Goal: Transaction & Acquisition: Purchase product/service

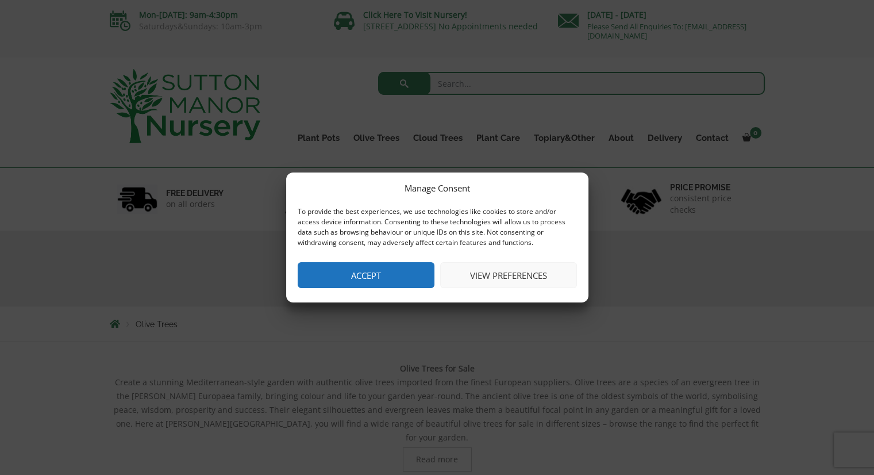
click at [356, 279] on button "Accept" at bounding box center [366, 275] width 137 height 26
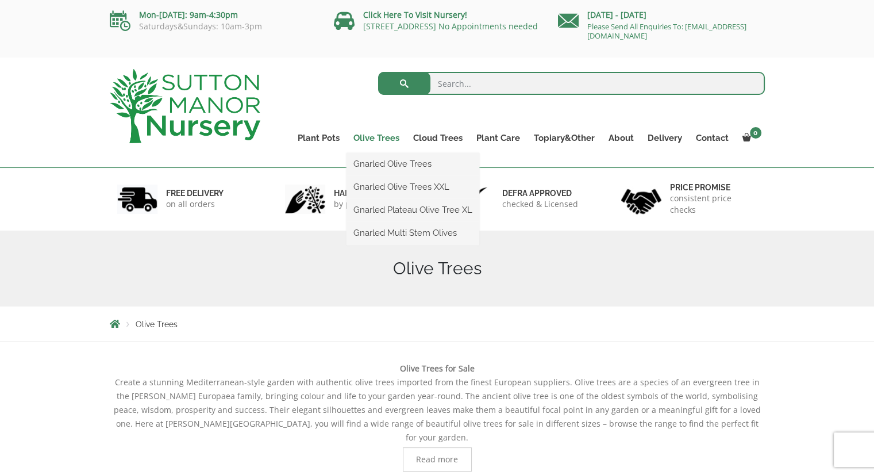
click at [375, 136] on link "Olive Trees" at bounding box center [376, 138] width 60 height 16
click at [379, 164] on link "Gnarled Olive Trees" at bounding box center [412, 163] width 133 height 17
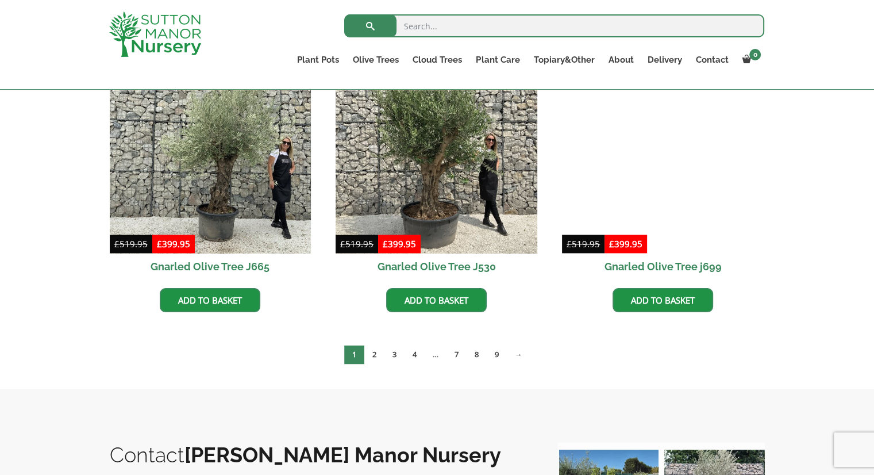
scroll to position [1480, 0]
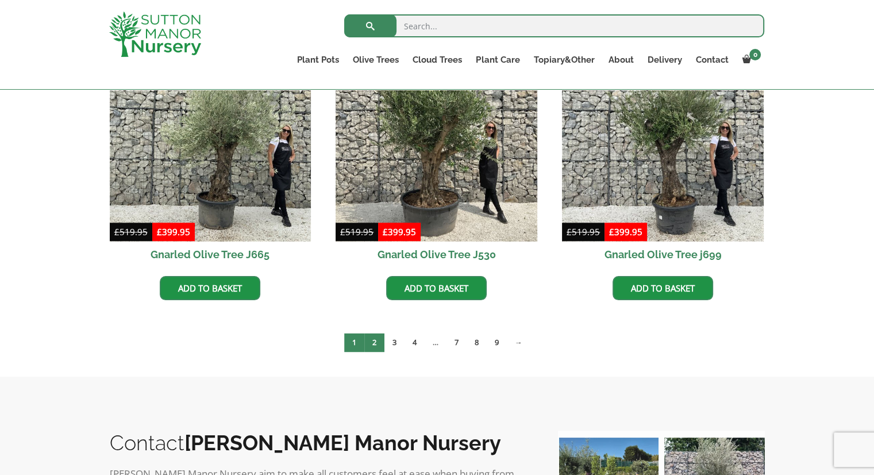
click at [373, 338] on link "2" at bounding box center [374, 342] width 20 height 19
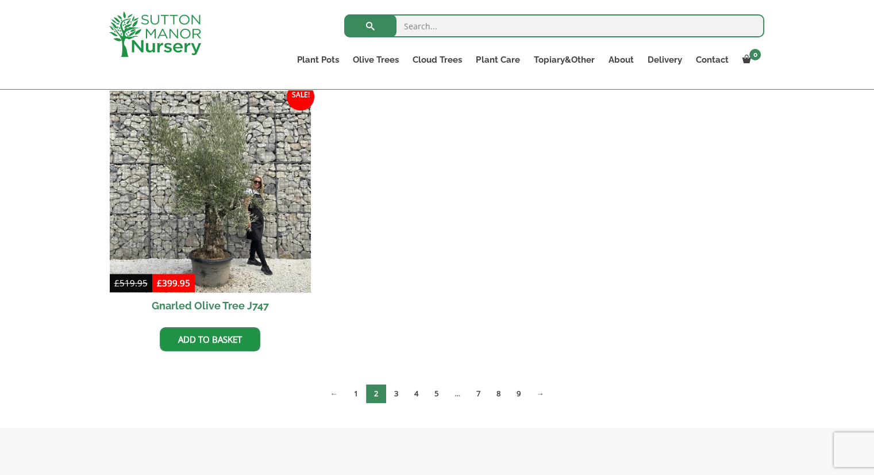
scroll to position [1146, 0]
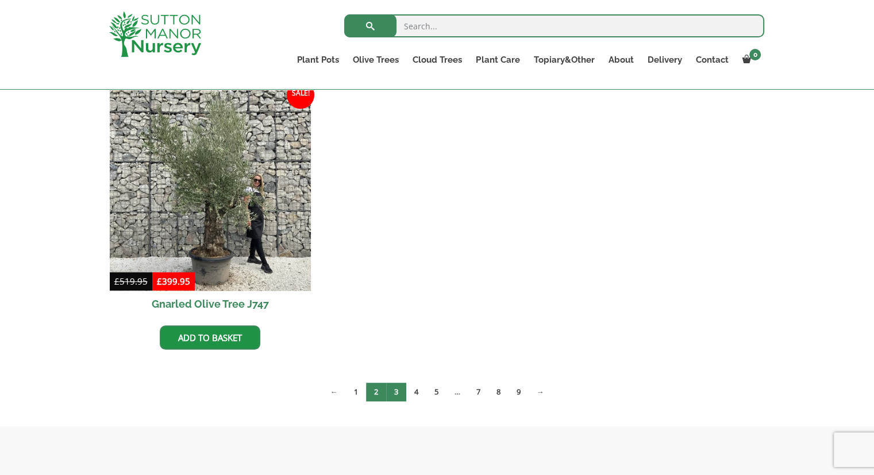
click at [395, 389] on link "3" at bounding box center [396, 391] width 20 height 19
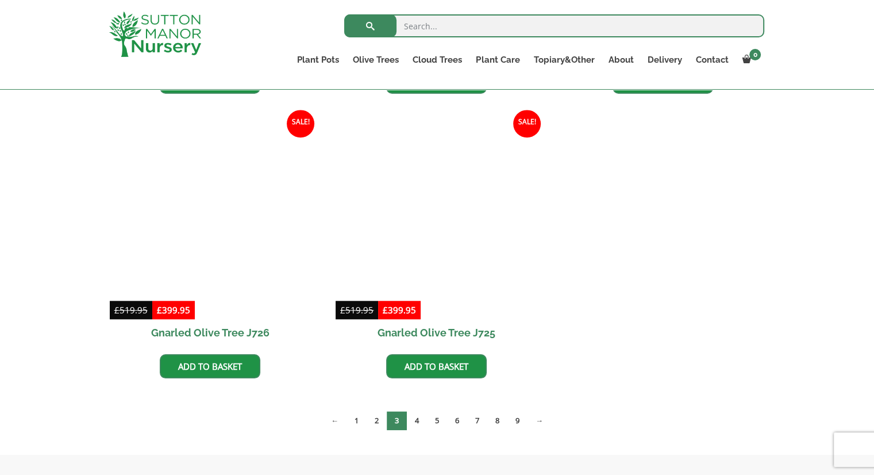
scroll to position [1124, 0]
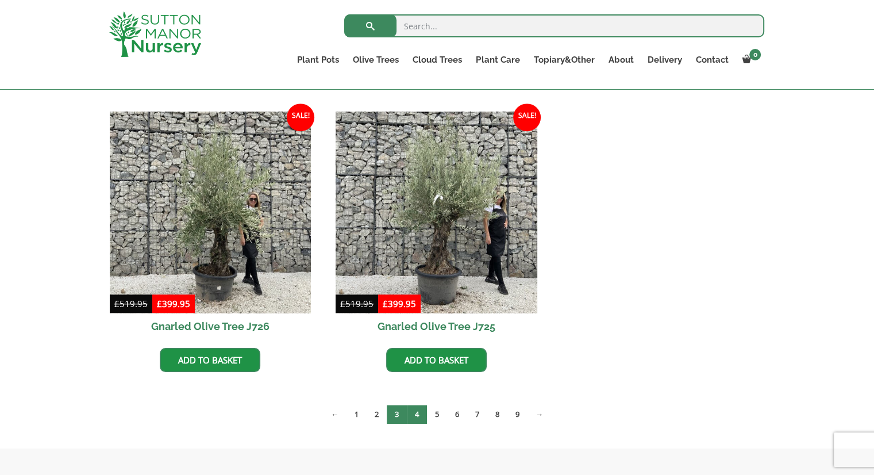
click at [421, 409] on link "4" at bounding box center [417, 414] width 20 height 19
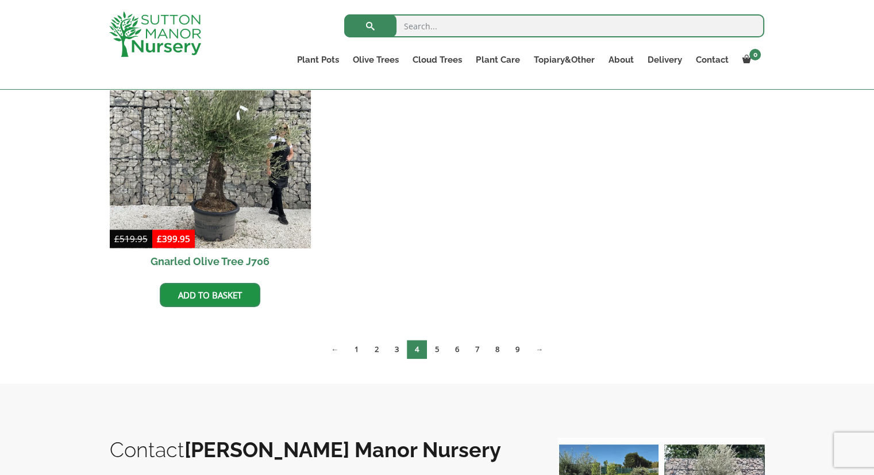
scroll to position [1208, 0]
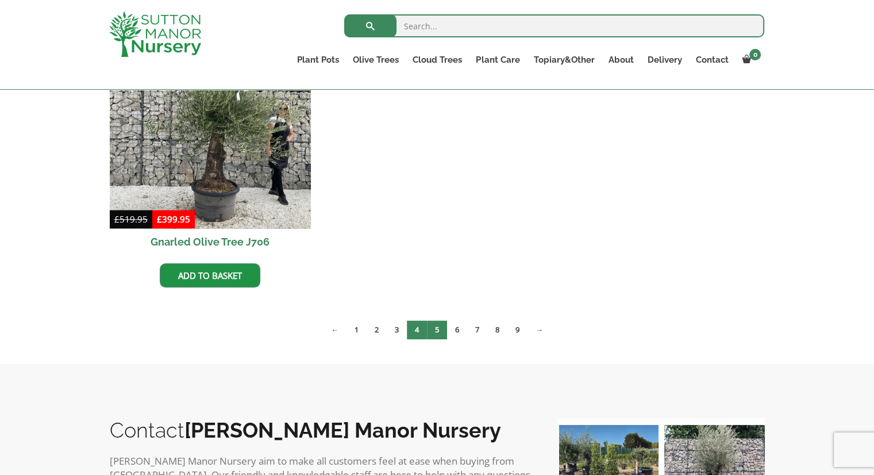
click at [438, 326] on link "5" at bounding box center [437, 329] width 20 height 19
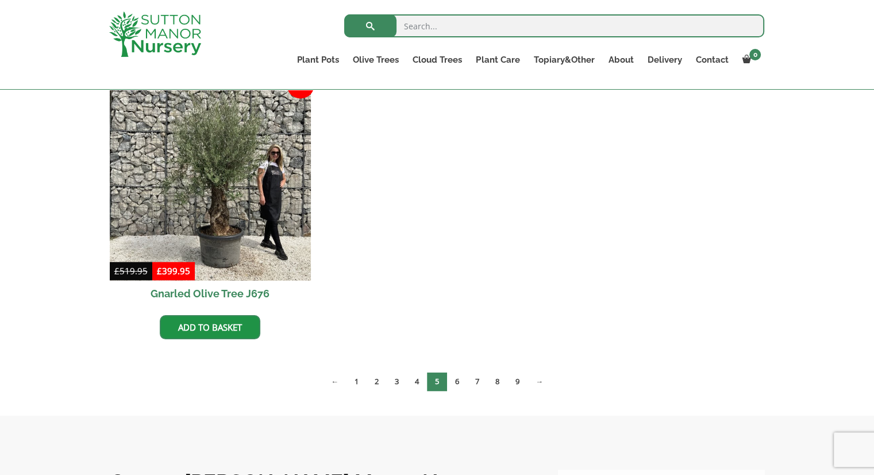
scroll to position [1733, 0]
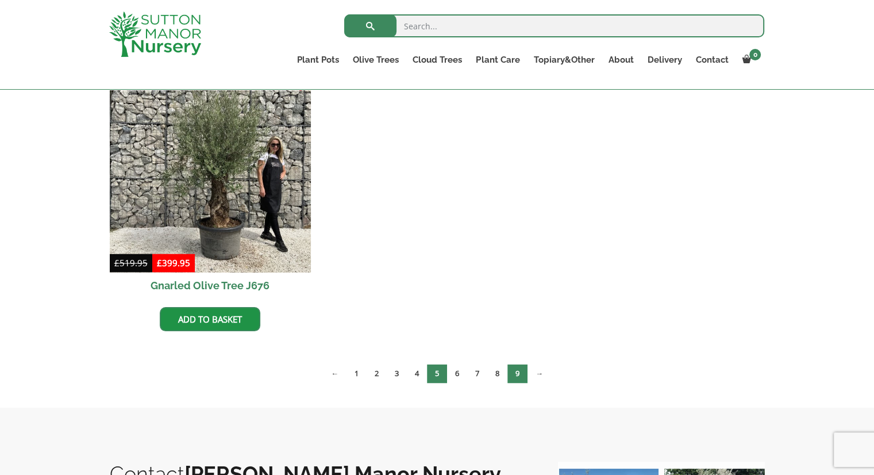
click at [519, 372] on link "9" at bounding box center [517, 373] width 20 height 19
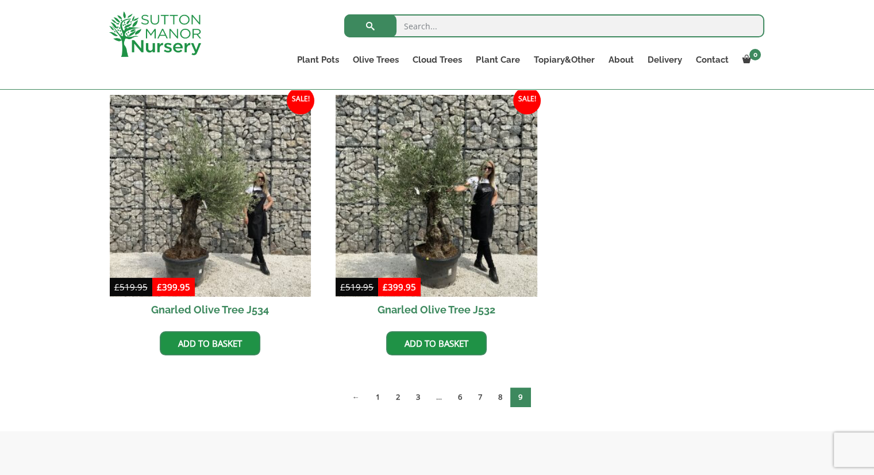
scroll to position [291, 0]
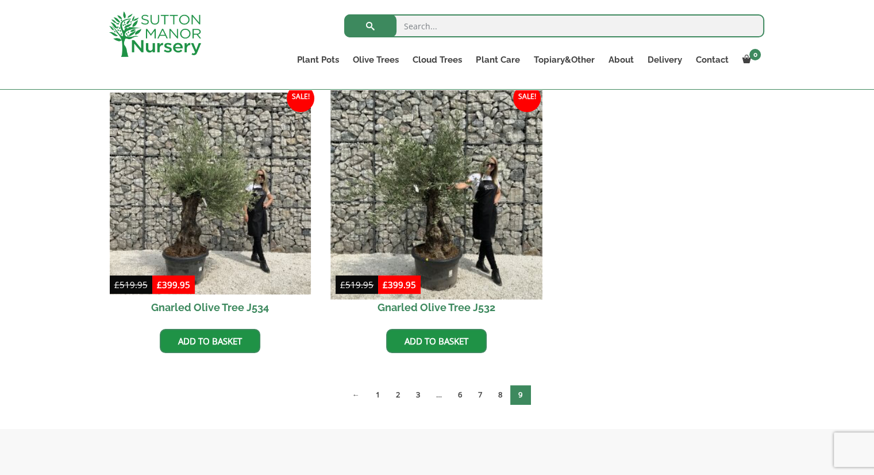
click at [453, 201] on img at bounding box center [436, 192] width 211 height 211
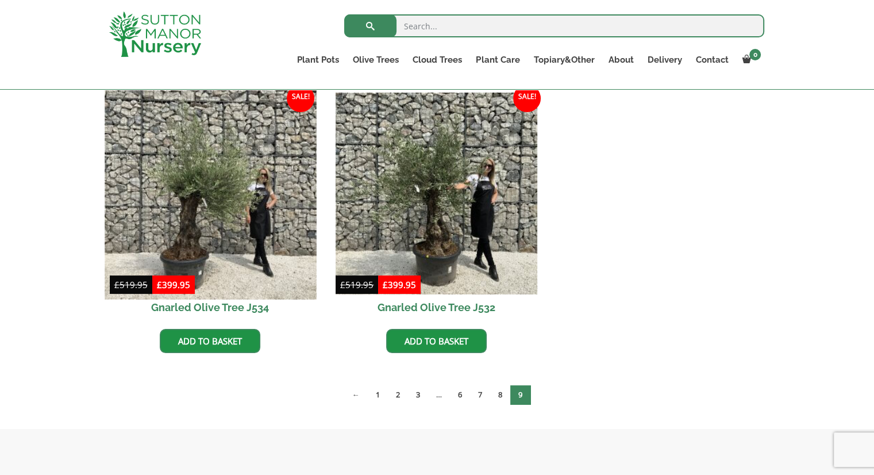
click at [197, 190] on img at bounding box center [210, 192] width 211 height 211
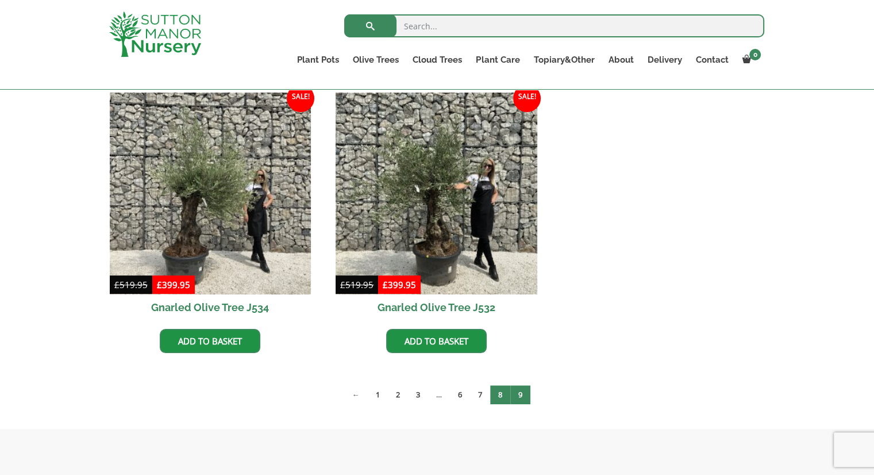
click at [502, 396] on link "8" at bounding box center [500, 394] width 20 height 19
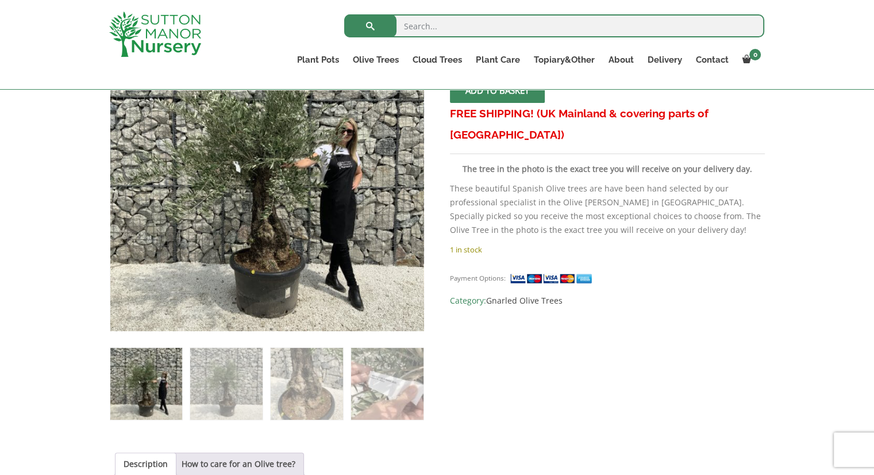
scroll to position [253, 0]
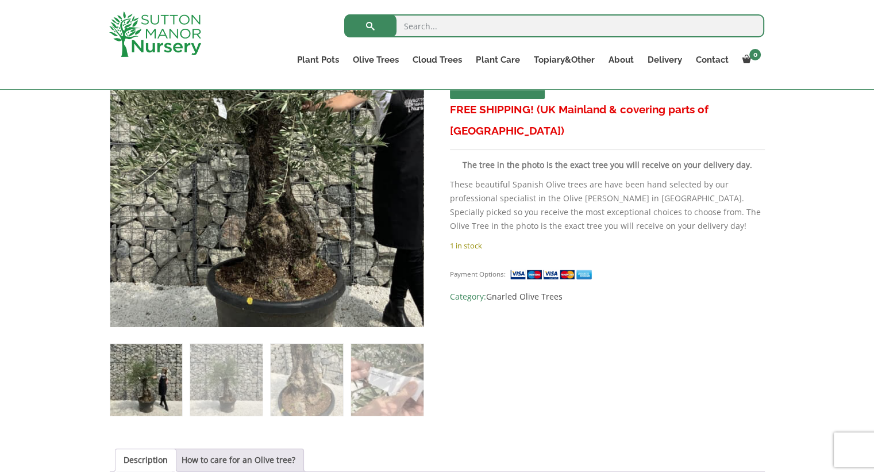
click at [256, 228] on img at bounding box center [275, 122] width 575 height 575
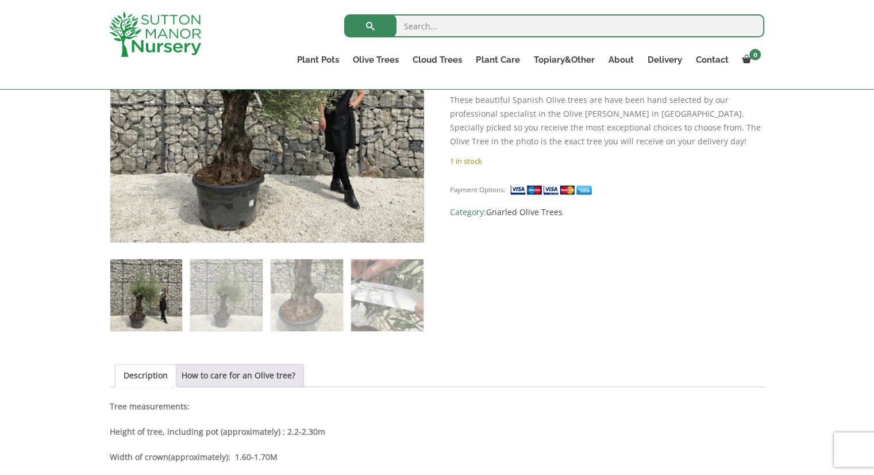
scroll to position [346, 0]
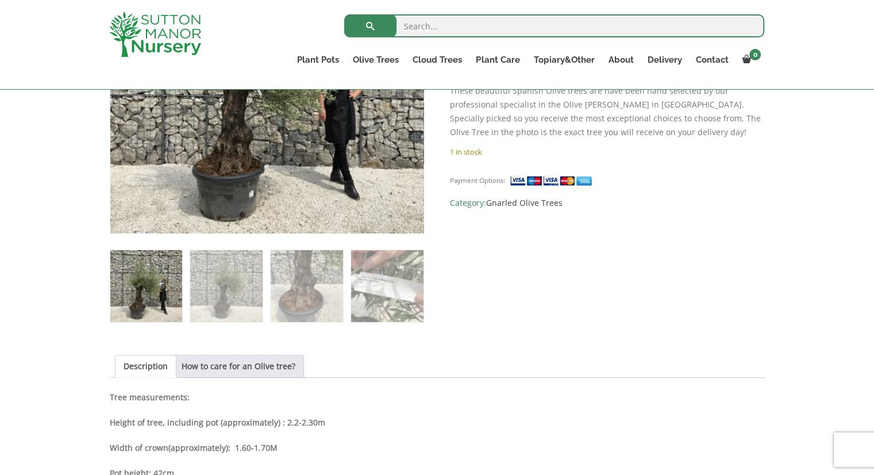
drag, startPoint x: 877, startPoint y: 54, endPoint x: 882, endPoint y: 148, distance: 93.8
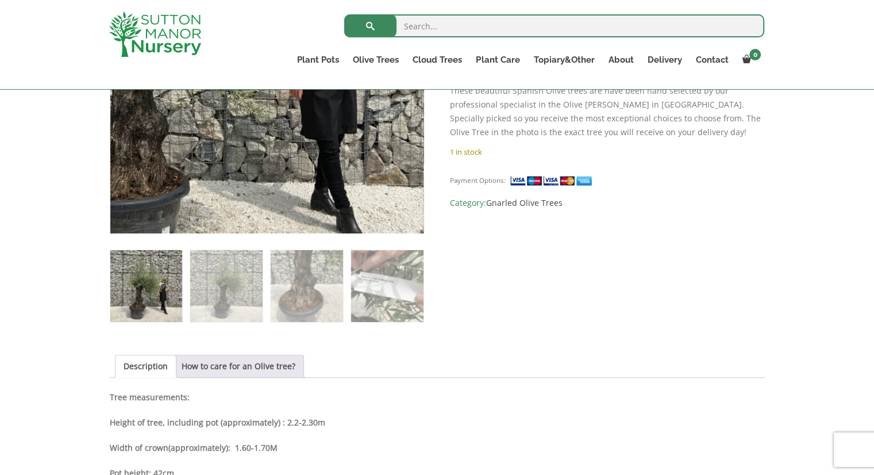
click at [354, 145] on img at bounding box center [194, 18] width 575 height 575
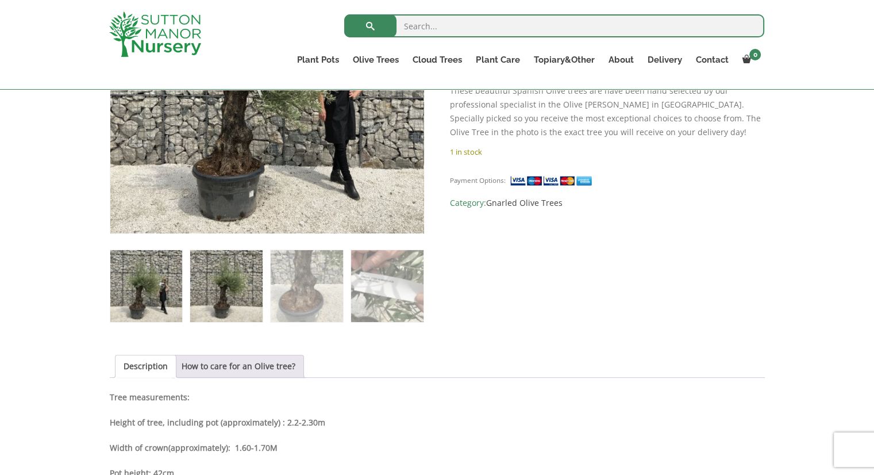
click at [218, 282] on img at bounding box center [226, 286] width 72 height 72
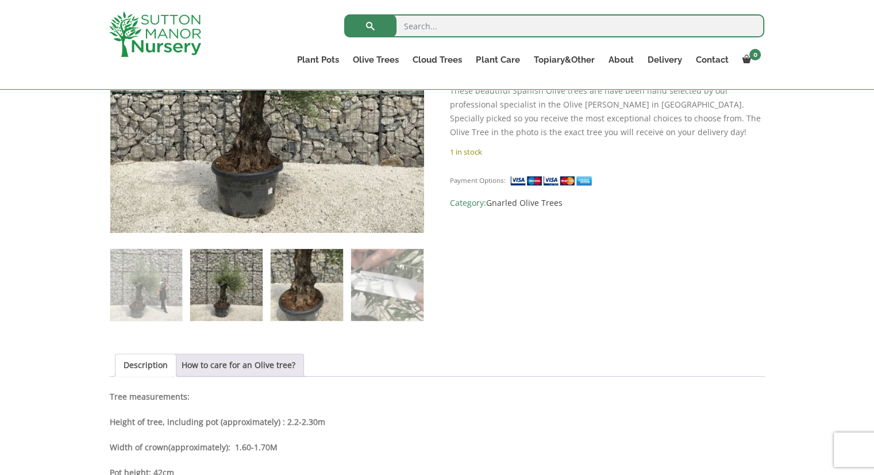
click at [294, 283] on img at bounding box center [307, 285] width 72 height 72
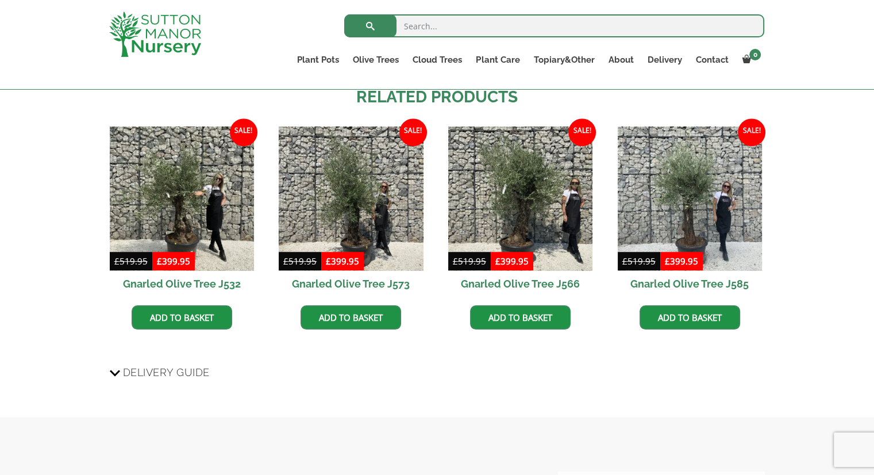
scroll to position [819, 0]
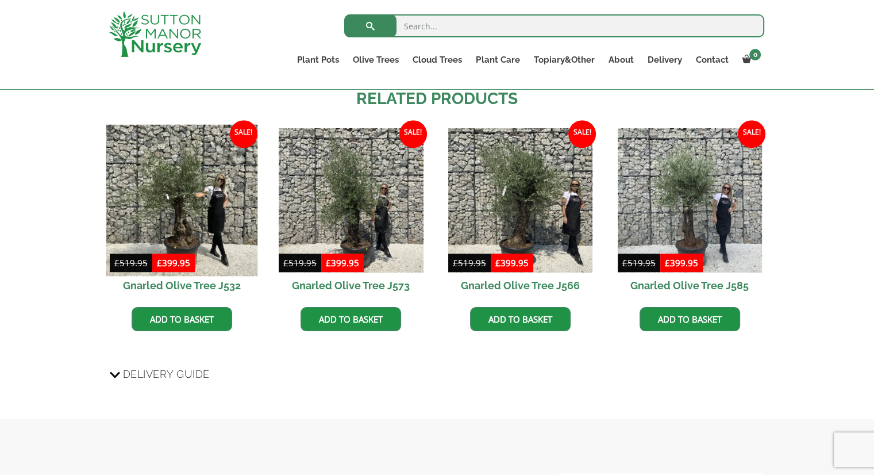
click at [167, 203] on img at bounding box center [182, 201] width 152 height 152
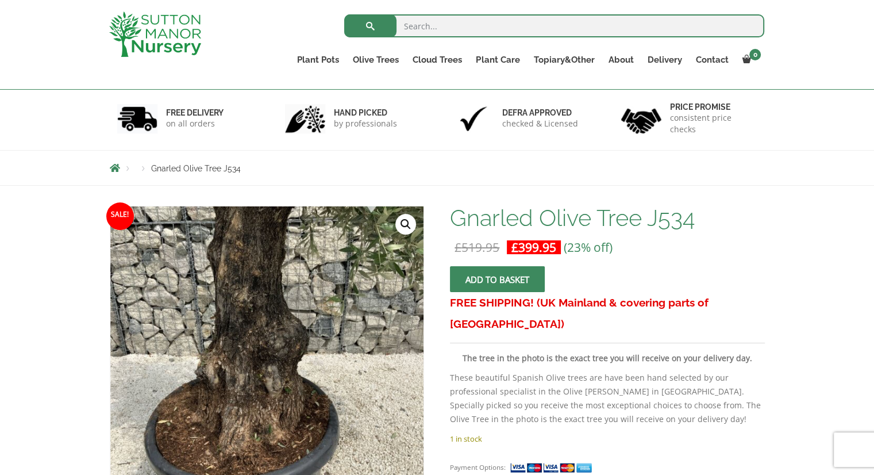
scroll to position [0, 0]
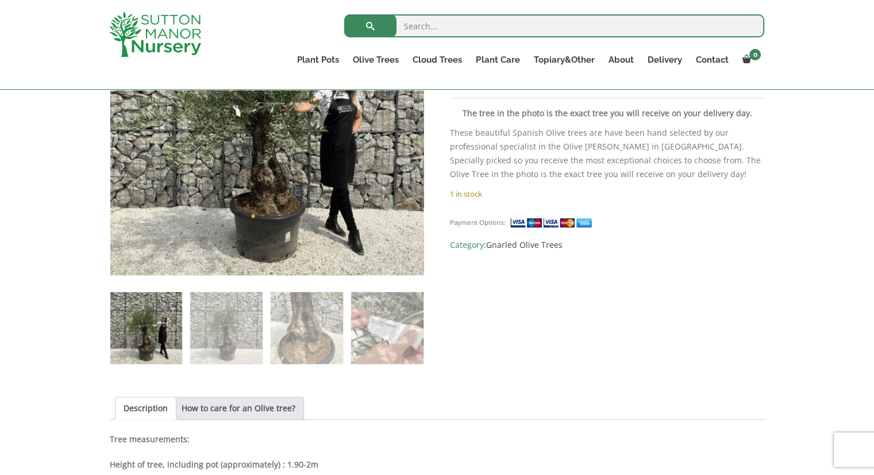
scroll to position [303, 0]
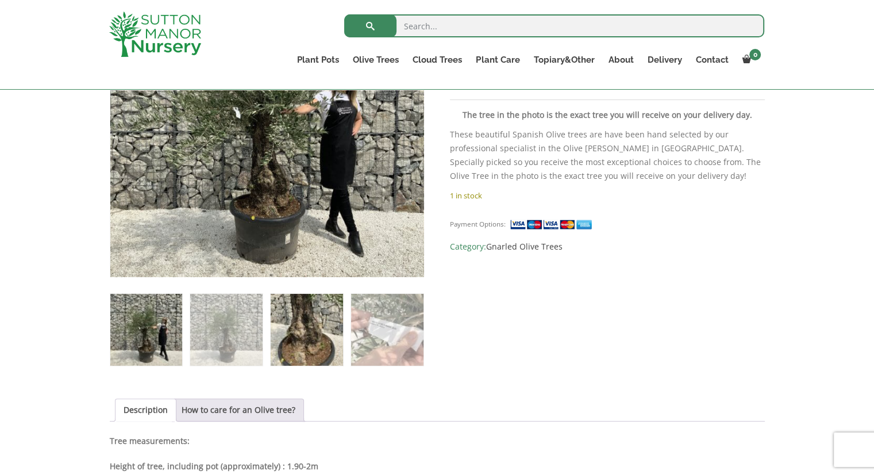
click at [306, 329] on img at bounding box center [307, 330] width 72 height 72
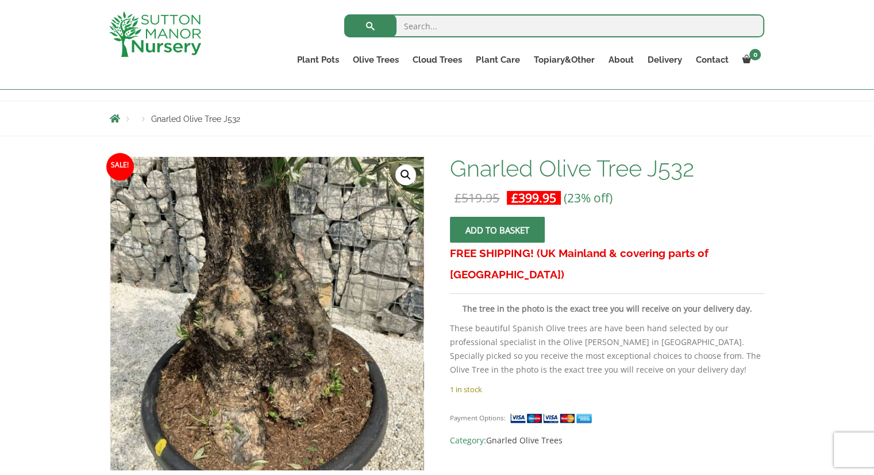
scroll to position [100, 0]
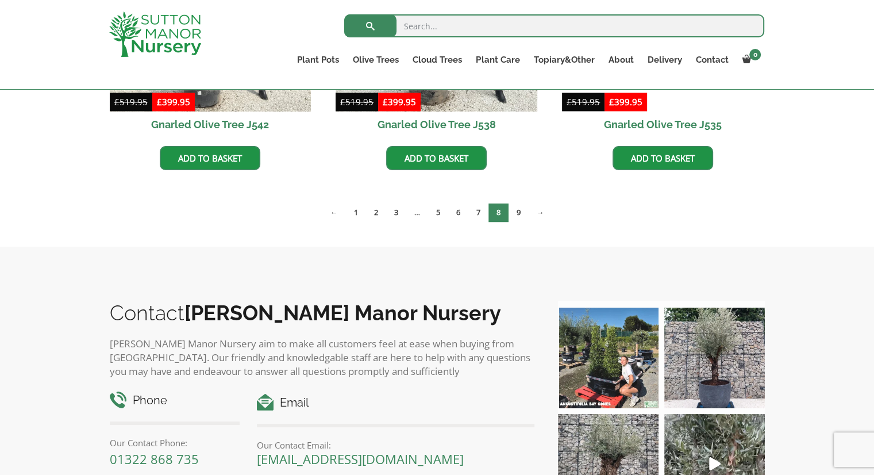
scroll to position [1855, 0]
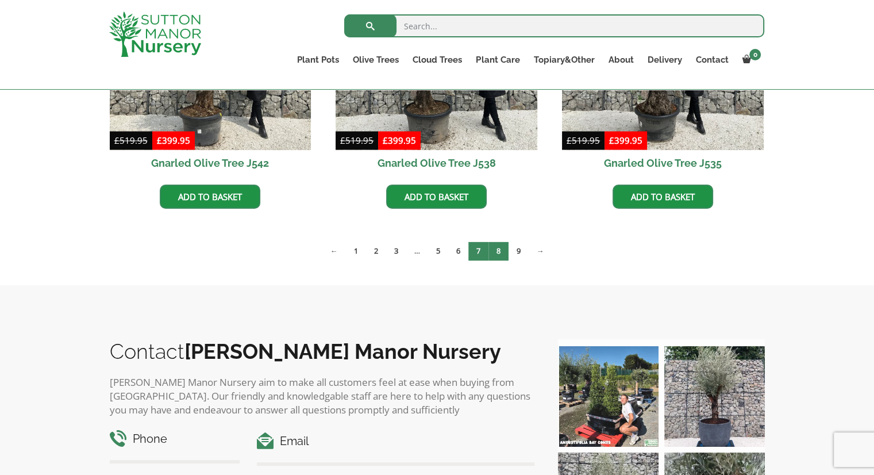
click at [480, 243] on link "7" at bounding box center [478, 250] width 20 height 19
click at [461, 248] on link "6" at bounding box center [458, 250] width 20 height 19
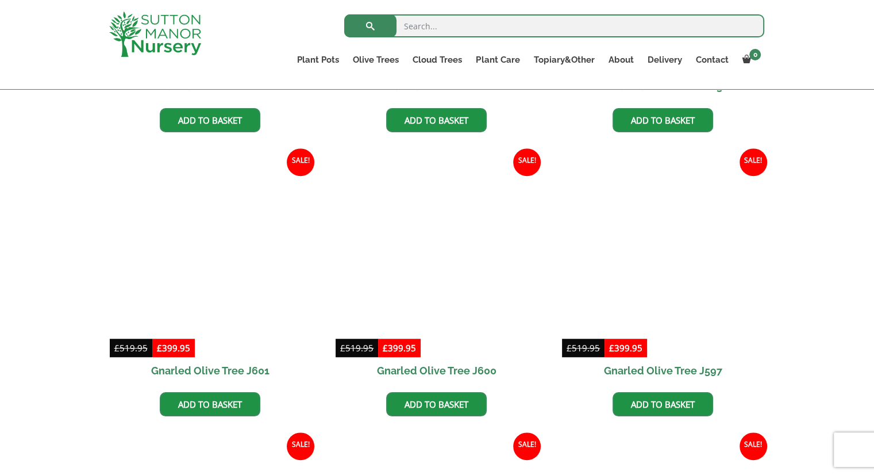
scroll to position [843, 0]
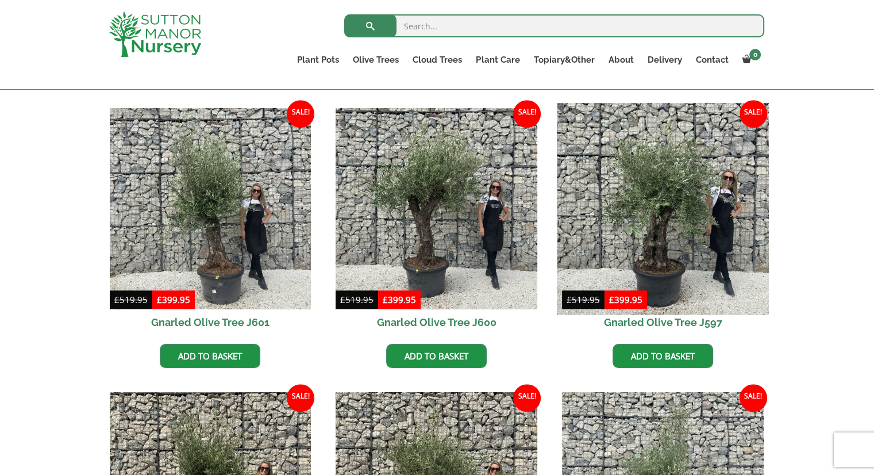
click at [667, 230] on img at bounding box center [662, 208] width 211 height 211
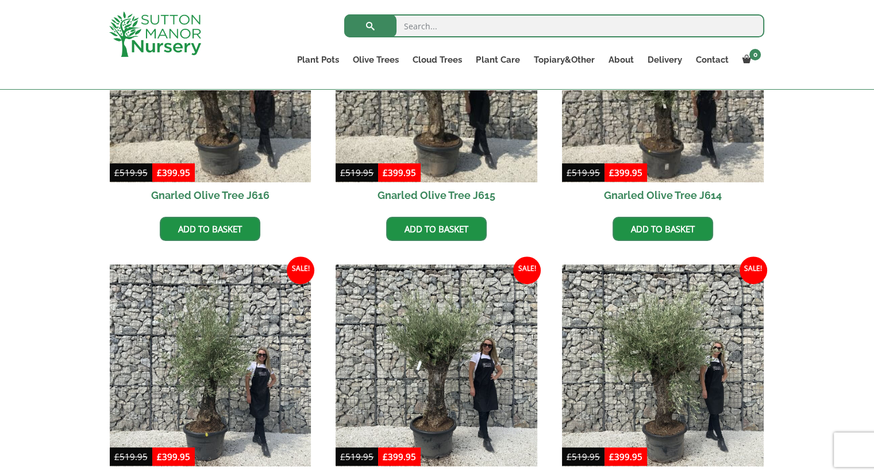
scroll to position [0, 0]
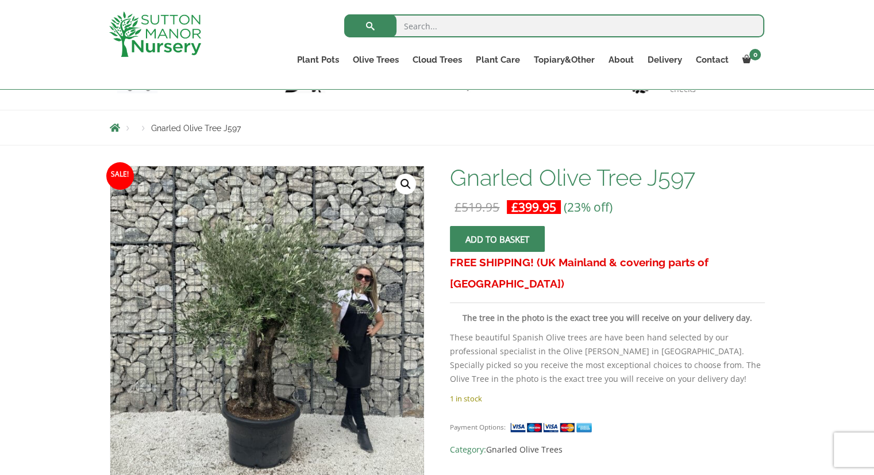
scroll to position [98, 0]
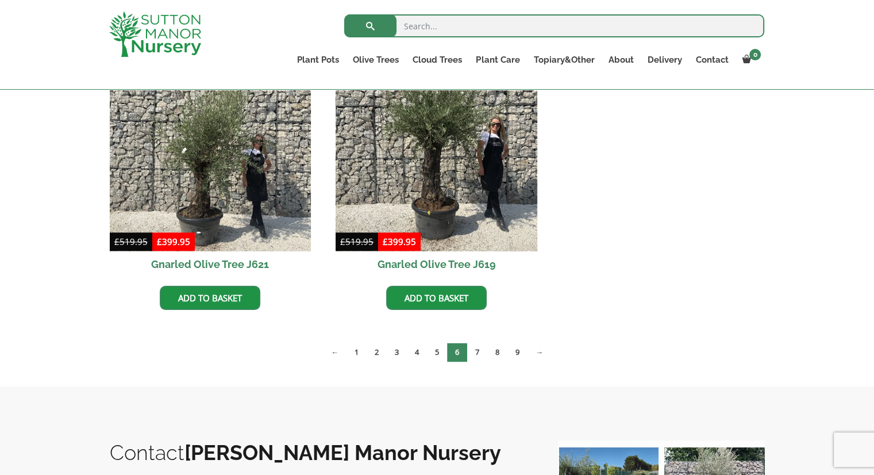
scroll to position [1763, 0]
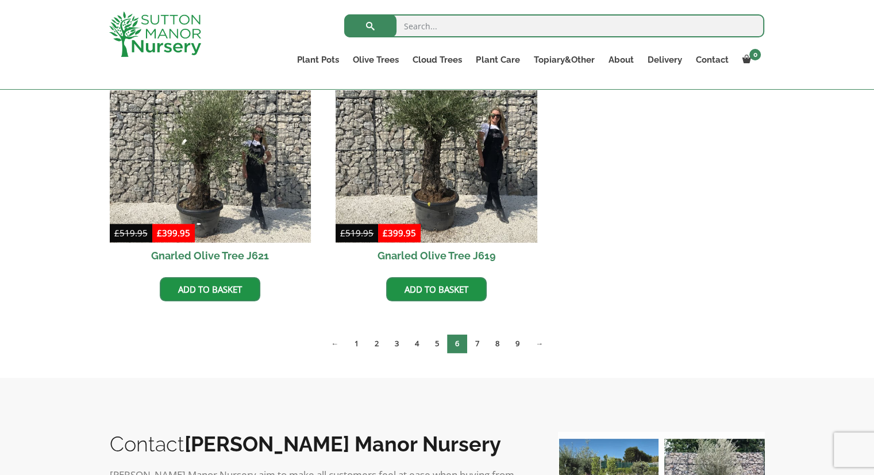
drag, startPoint x: 0, startPoint y: 0, endPoint x: 882, endPoint y: 337, distance: 944.3
click at [434, 345] on link "5" at bounding box center [437, 343] width 20 height 19
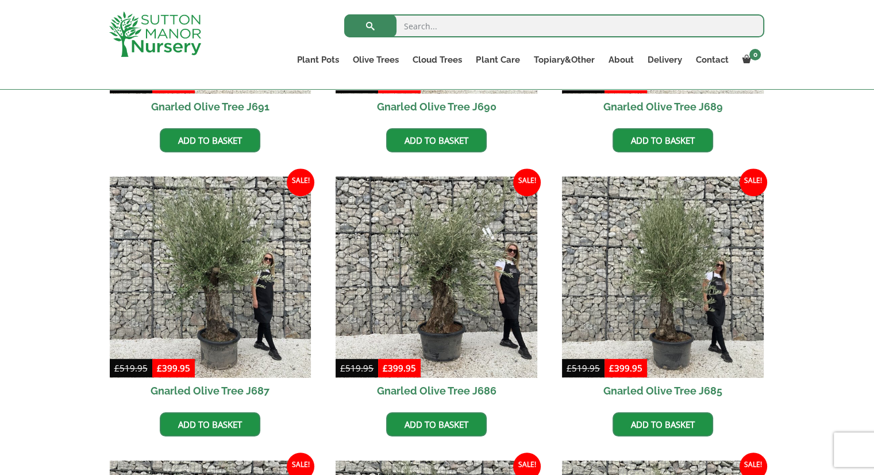
scroll to position [814, 0]
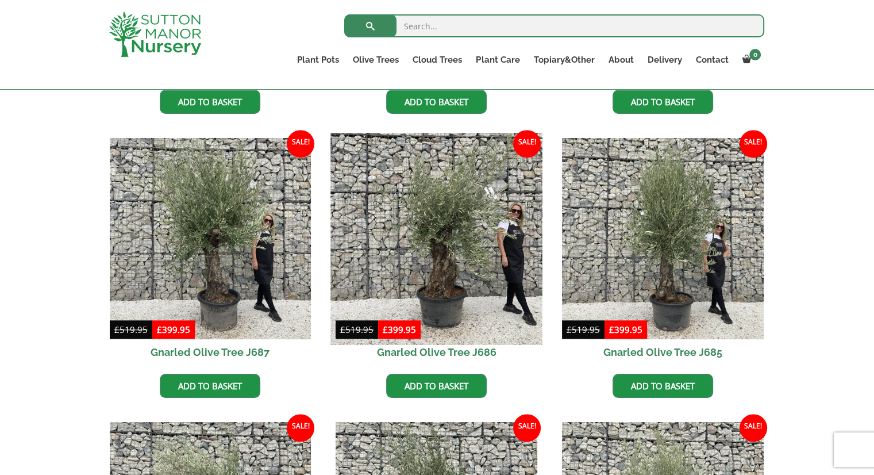
click at [437, 274] on img at bounding box center [436, 238] width 211 height 211
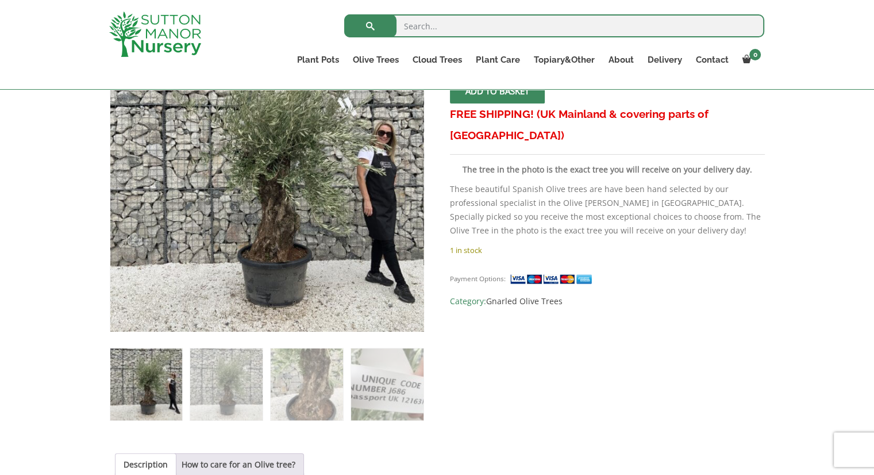
scroll to position [253, 0]
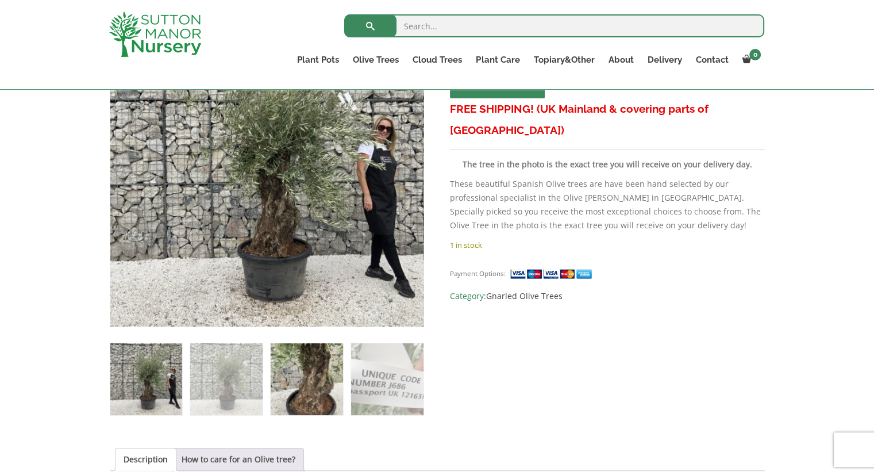
click at [302, 372] on img at bounding box center [307, 379] width 72 height 72
